Goal: Find contact information: Find contact information

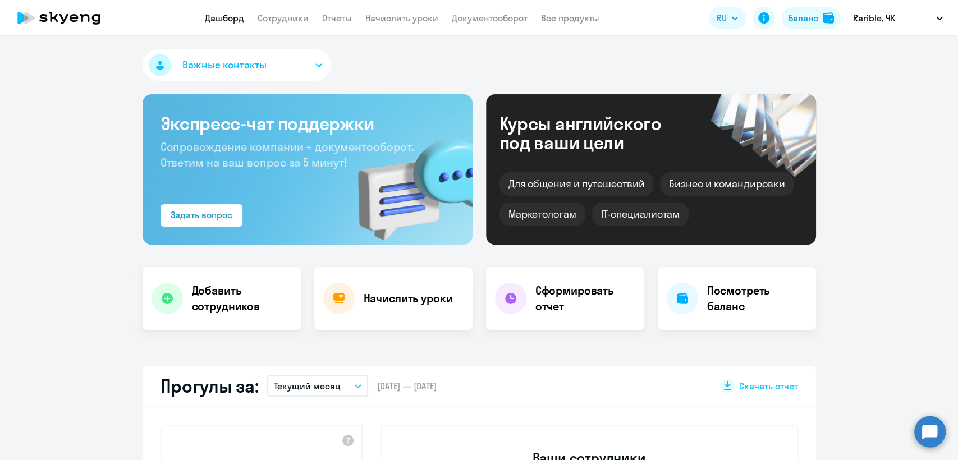
select select "30"
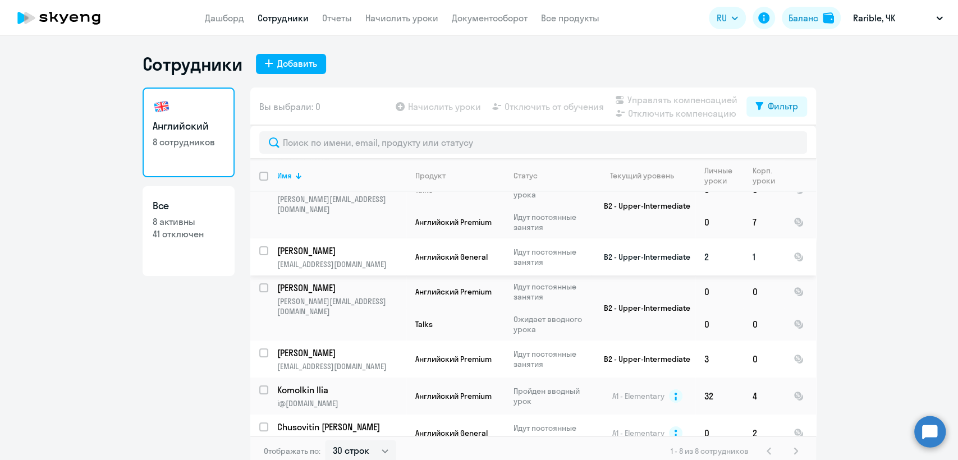
scroll to position [107, 0]
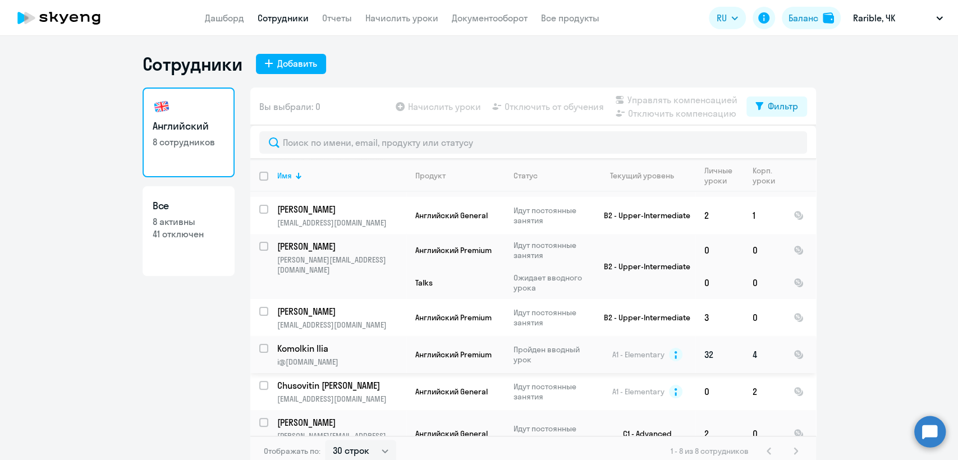
click at [375, 342] on p "Komolkin Ilia" at bounding box center [340, 348] width 127 height 12
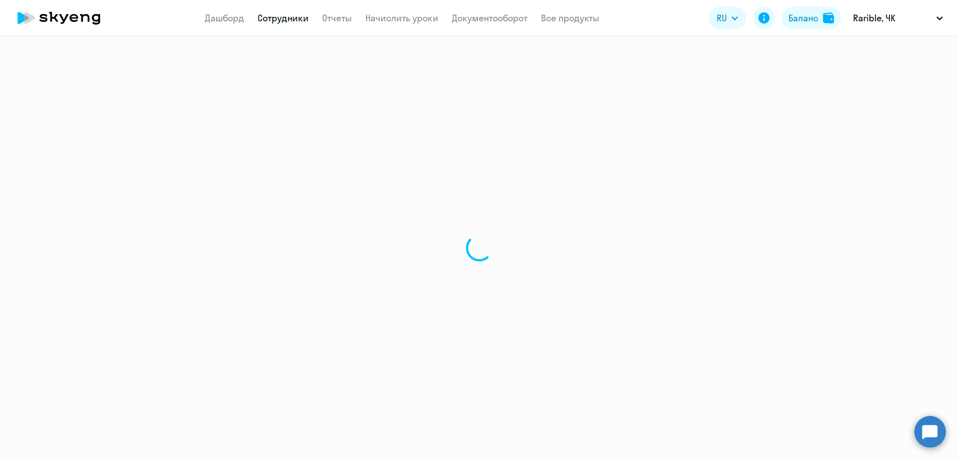
select select "english"
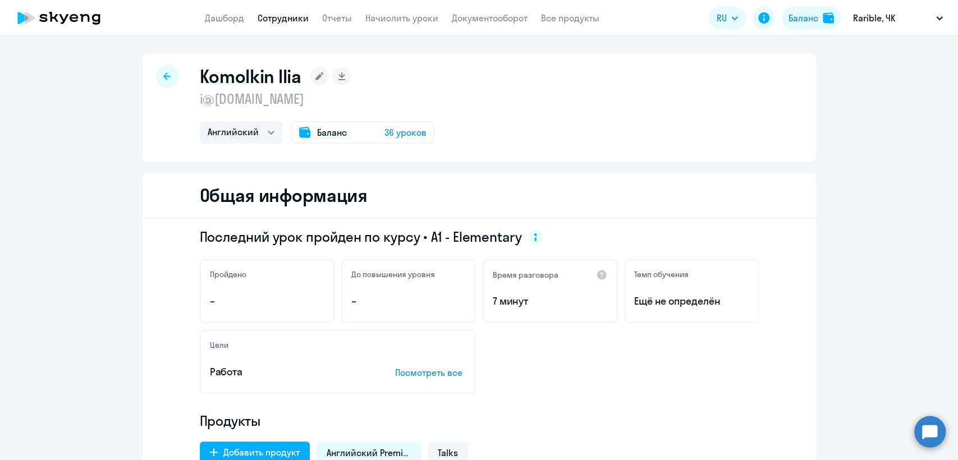
click at [271, 94] on p "i@[DOMAIN_NAME]" at bounding box center [317, 99] width 235 height 18
copy p "i@[DOMAIN_NAME]"
